Goal: Use online tool/utility: Utilize a website feature to perform a specific function

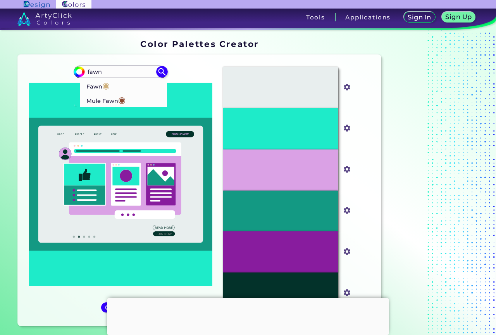
type input "fawn"
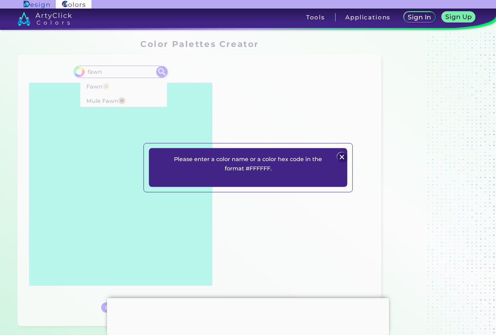
click at [98, 98] on div "Please enter a color name or a color hex code in the format #FFFFFF. Plans Sign…" at bounding box center [248, 167] width 496 height 335
click at [342, 155] on img at bounding box center [341, 156] width 9 height 9
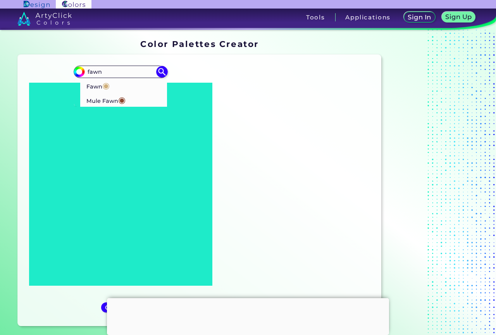
click at [109, 88] on span "◉" at bounding box center [105, 85] width 7 height 10
type input "#cfaf7b"
type input "#CFAF7B"
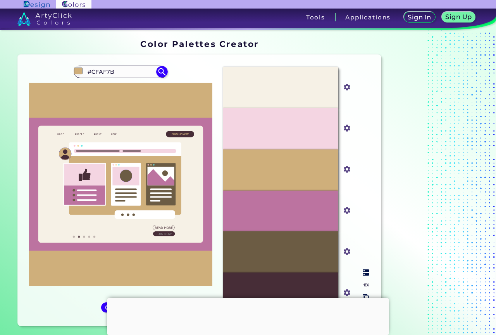
click at [349, 170] on input "#cfaf7b" at bounding box center [346, 169] width 10 height 10
type input "#ffe2b3"
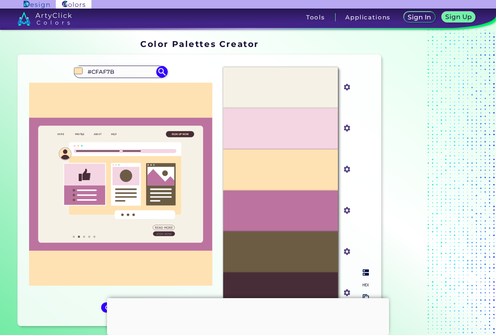
click at [346, 170] on input "#ffe2b3" at bounding box center [346, 169] width 10 height 10
click at [249, 298] on div at bounding box center [248, 298] width 282 height 0
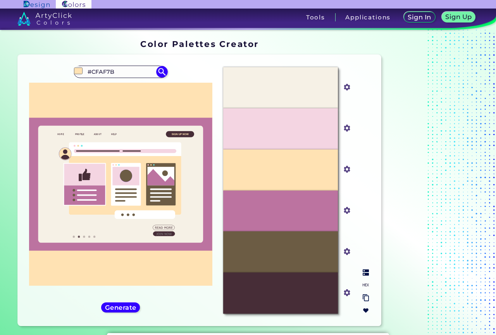
click at [313, 171] on div "#FFE2B3" at bounding box center [280, 169] width 114 height 41
click at [346, 169] on input "#ffe2b3" at bounding box center [346, 169] width 10 height 10
type input "#fff2b3"
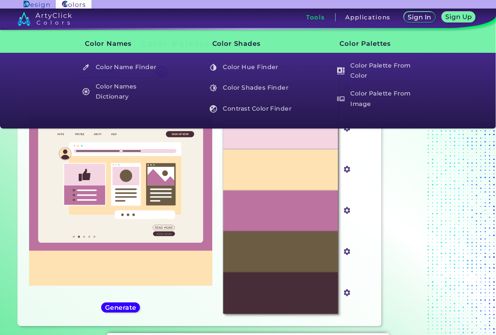
type input "#fff2b3"
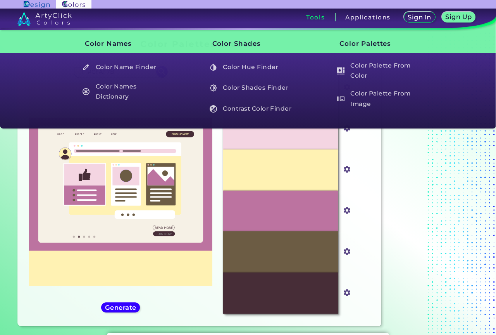
click at [314, 18] on h3 "Tools" at bounding box center [315, 17] width 19 height 6
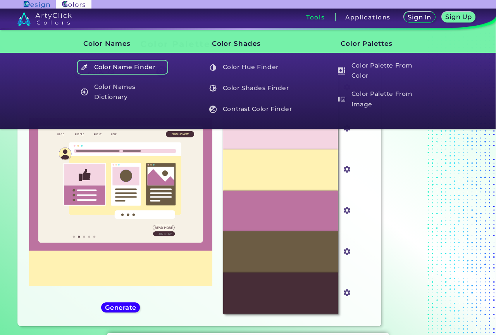
click at [117, 69] on h5 "Color Name Finder" at bounding box center [122, 67] width 91 height 15
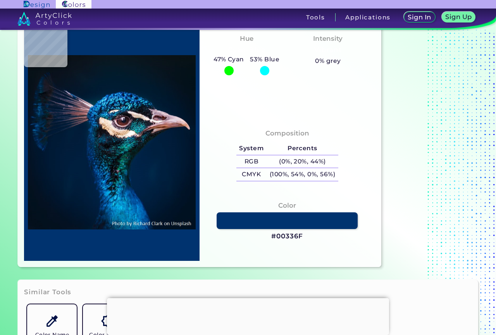
scroll to position [39, 0]
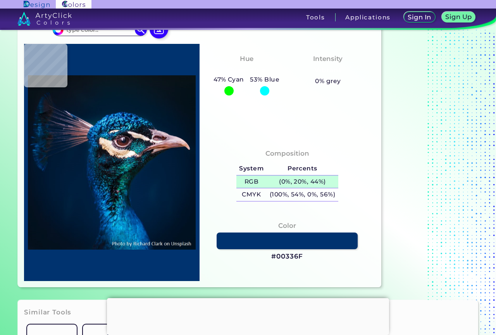
click at [291, 183] on h5 "(0%, 20%, 44%)" at bounding box center [303, 181] width 72 height 13
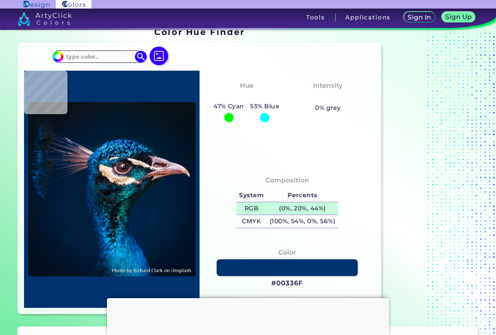
scroll to position [0, 0]
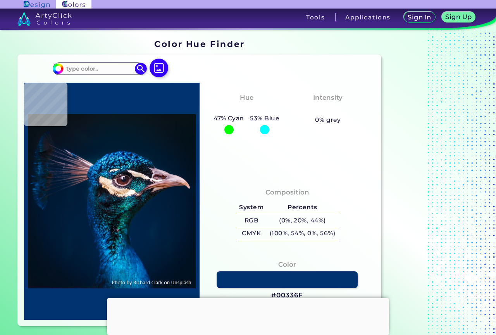
type input "#000000"
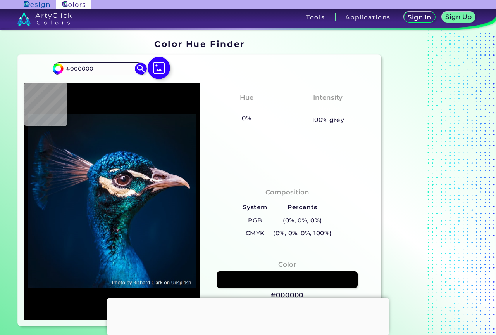
click at [157, 67] on img at bounding box center [159, 68] width 22 height 22
click at [0, 0] on input "file" at bounding box center [0, 0] width 0 height 0
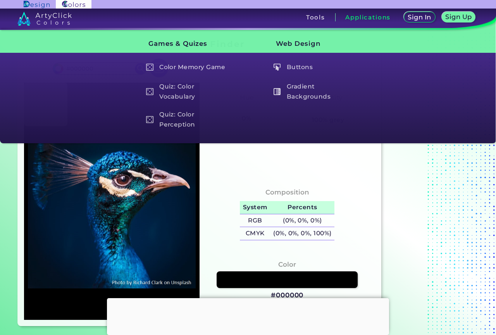
click at [317, 207] on h5 "Percents" at bounding box center [302, 207] width 64 height 13
click at [290, 222] on h5 "(0%, 0%, 0%)" at bounding box center [302, 220] width 64 height 13
click at [260, 220] on h5 "RGB" at bounding box center [255, 220] width 30 height 13
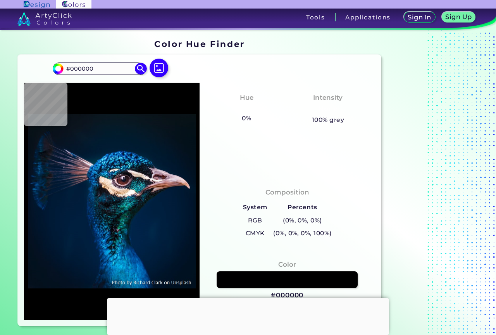
click at [249, 298] on div at bounding box center [248, 298] width 282 height 0
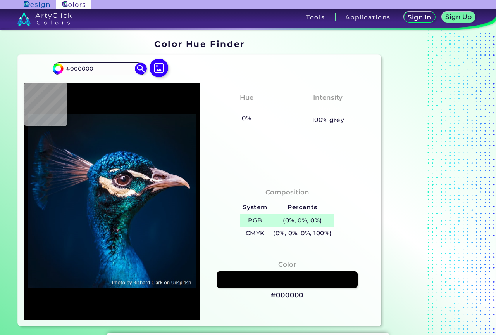
click at [287, 217] on h5 "(0%, 0%, 0%)" at bounding box center [302, 220] width 64 height 13
type input "#001427"
type input "#b46f60"
type input "#B46F60"
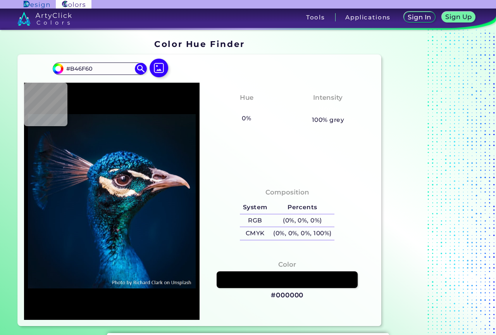
type input "#f7e9e5"
type input "#F7E9E5"
type input "#ddd8e1"
type input "#DDD8E1"
type input "#9a8992"
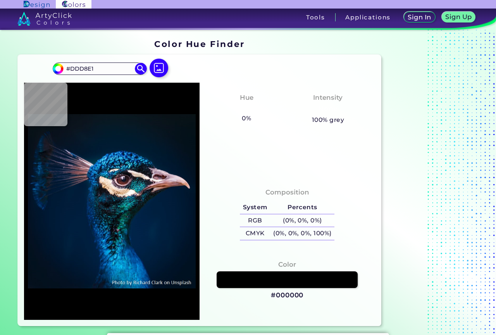
type input "#9A8992"
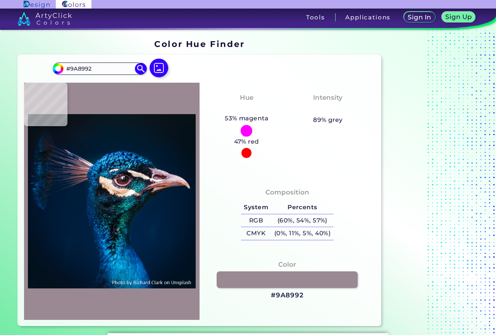
type input "#111218"
type input "#091220"
type input "#02779e"
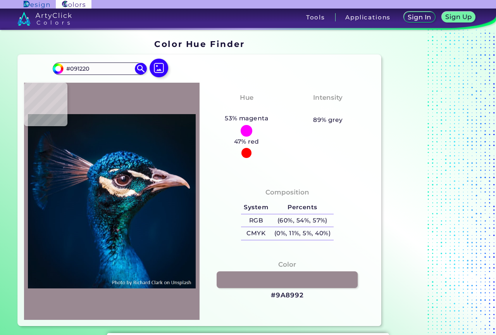
type input "#02779E"
type input "#4fccf1"
type input "#4FCCF1"
type input "#136b9d"
type input "#136B9D"
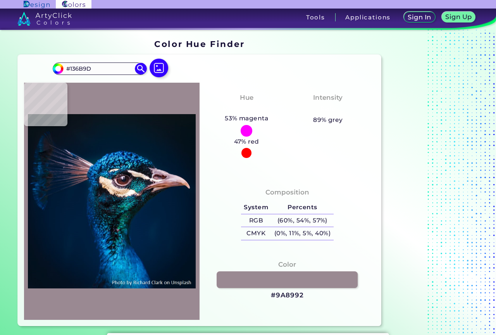
type input "#025689"
type input "#158dcc"
type input "#158DCC"
type input "#2185d2"
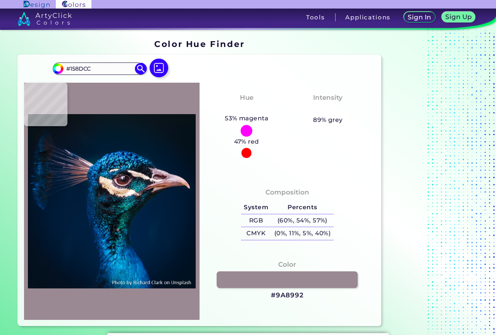
type input "#2185D2"
type input "#001c34"
type input "#001C34"
type input "#011b32"
type input "#011B32"
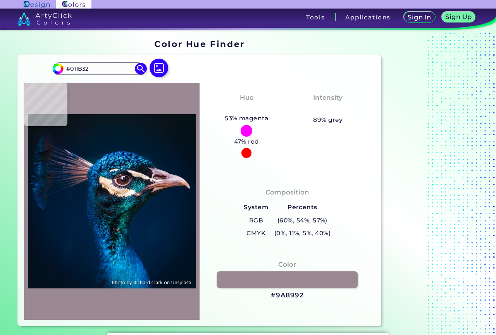
type input "#011c2f"
type input "#011C2F"
type input "#02192e"
type input "#02192E"
type input "#03192e"
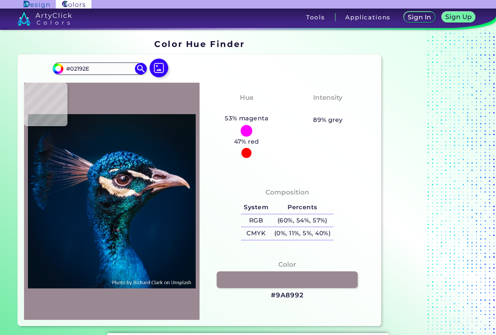
type input "#03192E"
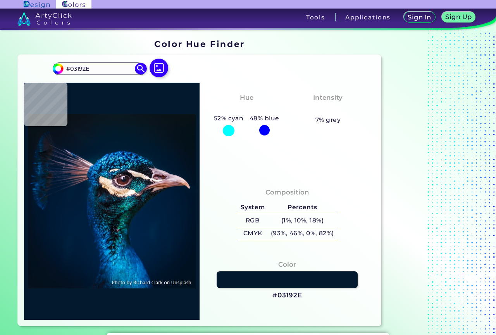
type input "#041a2d"
type input "#041A2D"
type input "#051a2d"
type input "#051A2D"
type input "#041b2d"
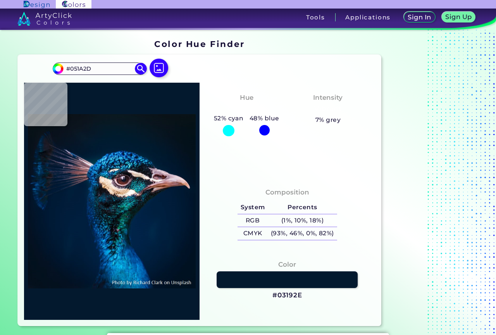
type input "#041B2D"
type input "#04192b"
type input "#04192B"
type input "#051a2b"
type input "#051A2B"
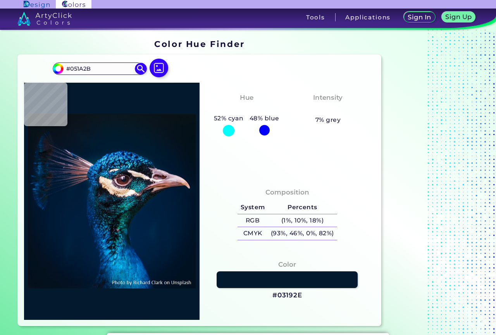
type input "#061b2c"
type input "#061B2C"
type input "#081a2c"
type input "#081A2C"
type input "#081a2e"
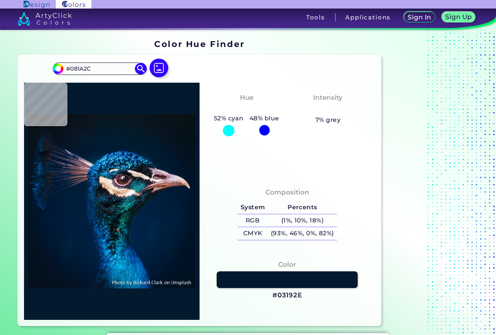
type input "#081A2E"
type input "#071a2b"
type input "#071A2B"
type input "#081929"
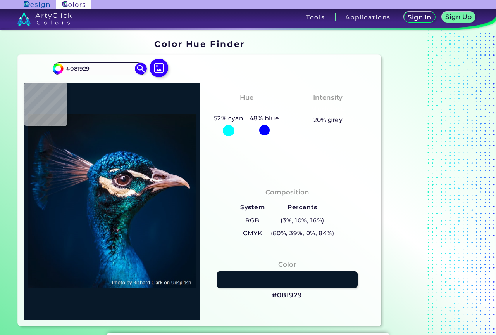
type input "#081525"
type input "#0a1521"
type input "#0A1521"
type input "#0b131b"
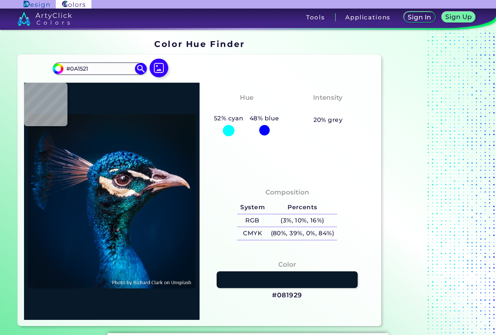
type input "#0B131B"
type input "#000000"
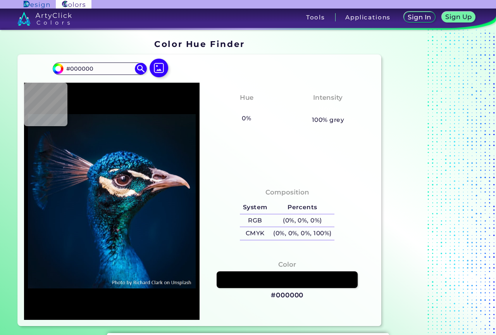
type input "#0b151e"
type input "#0B151E"
type input "#0b1821"
type input "#0B1821"
type input "#081923"
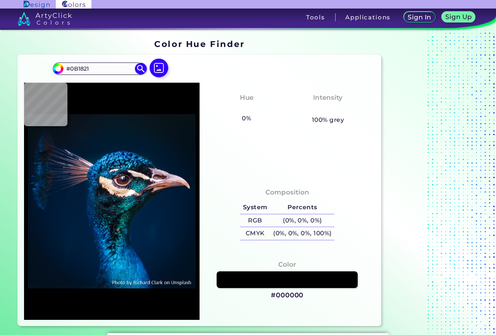
type input "#081923"
type input "#071822"
type input "#061721"
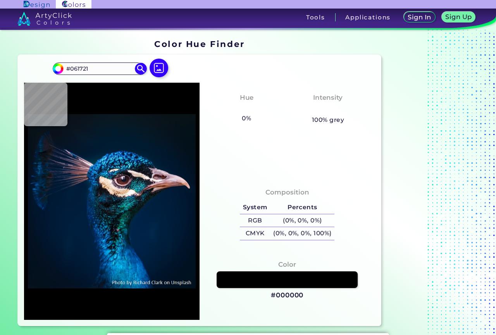
type input "#061622"
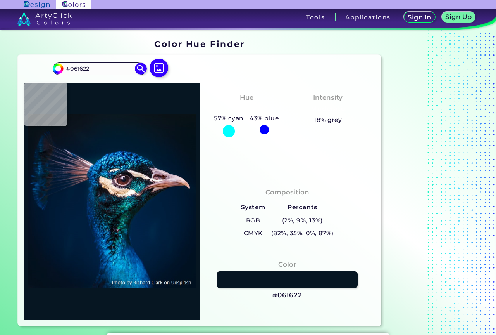
type input "#061623"
type input "#071724"
type input "#071723"
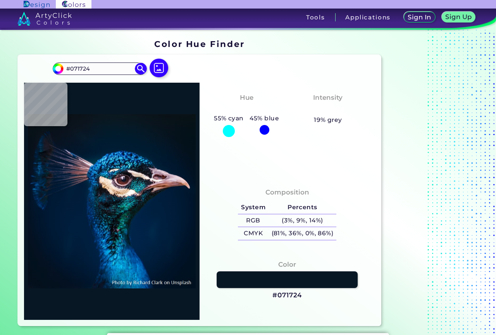
type input "#071723"
type input "#061721"
type input "#0a141d"
type input "#0A141D"
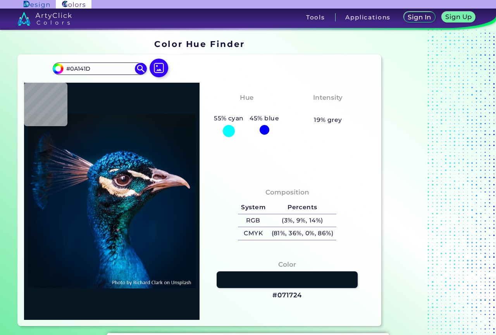
type input "#0a1117"
type input "#0A1117"
type input "#000000"
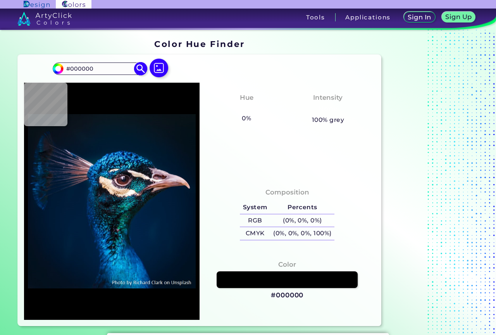
click at [142, 66] on img at bounding box center [141, 69] width 14 height 14
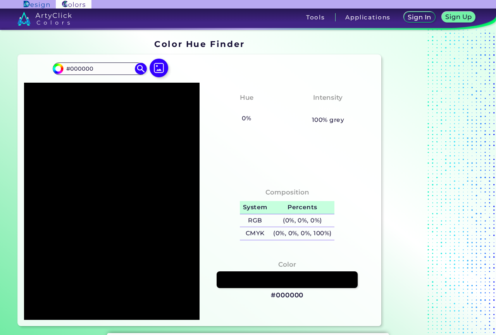
click at [254, 207] on h5 "System" at bounding box center [255, 207] width 30 height 13
click at [240, 224] on h5 "RGB" at bounding box center [255, 220] width 30 height 13
click at [279, 277] on link at bounding box center [287, 279] width 143 height 17
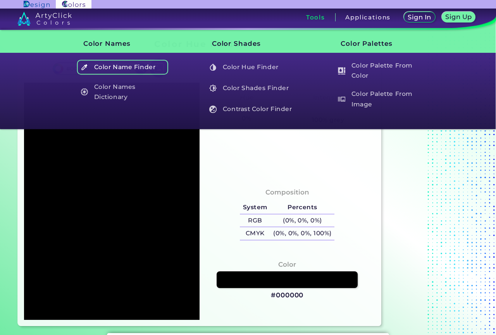
click at [159, 65] on h5 "Color Name Finder" at bounding box center [122, 67] width 91 height 15
